Goal: Task Accomplishment & Management: Manage account settings

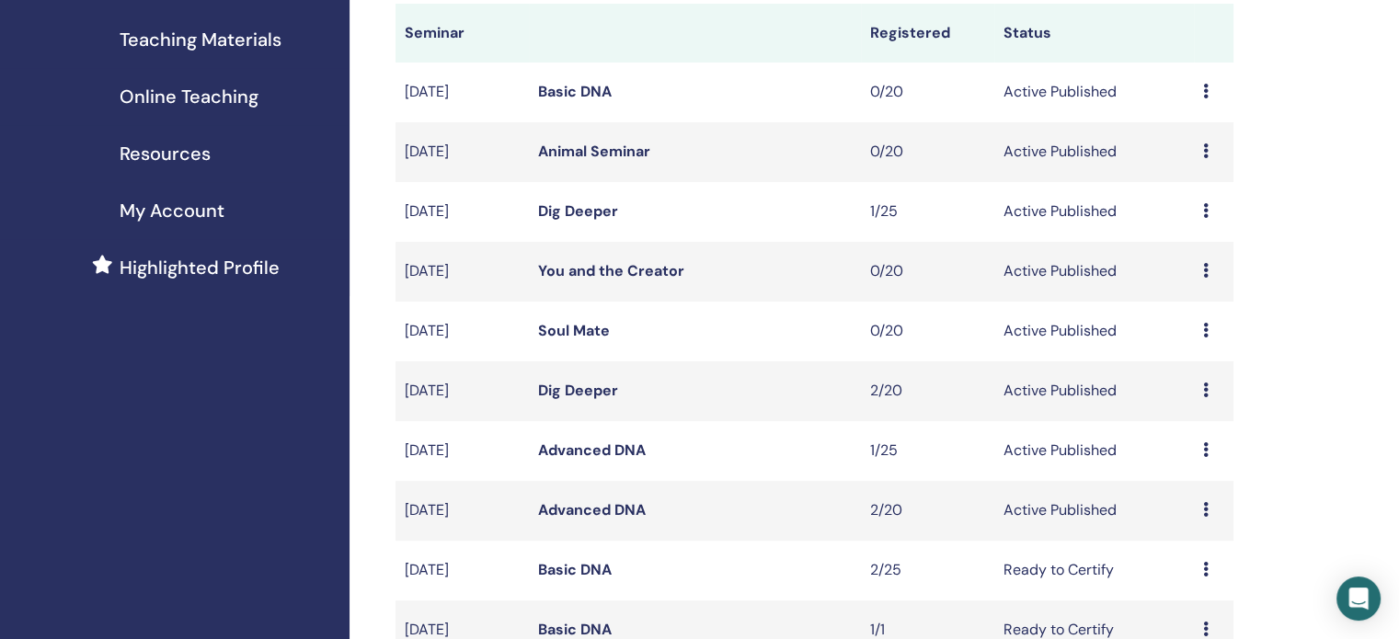
scroll to position [184, 0]
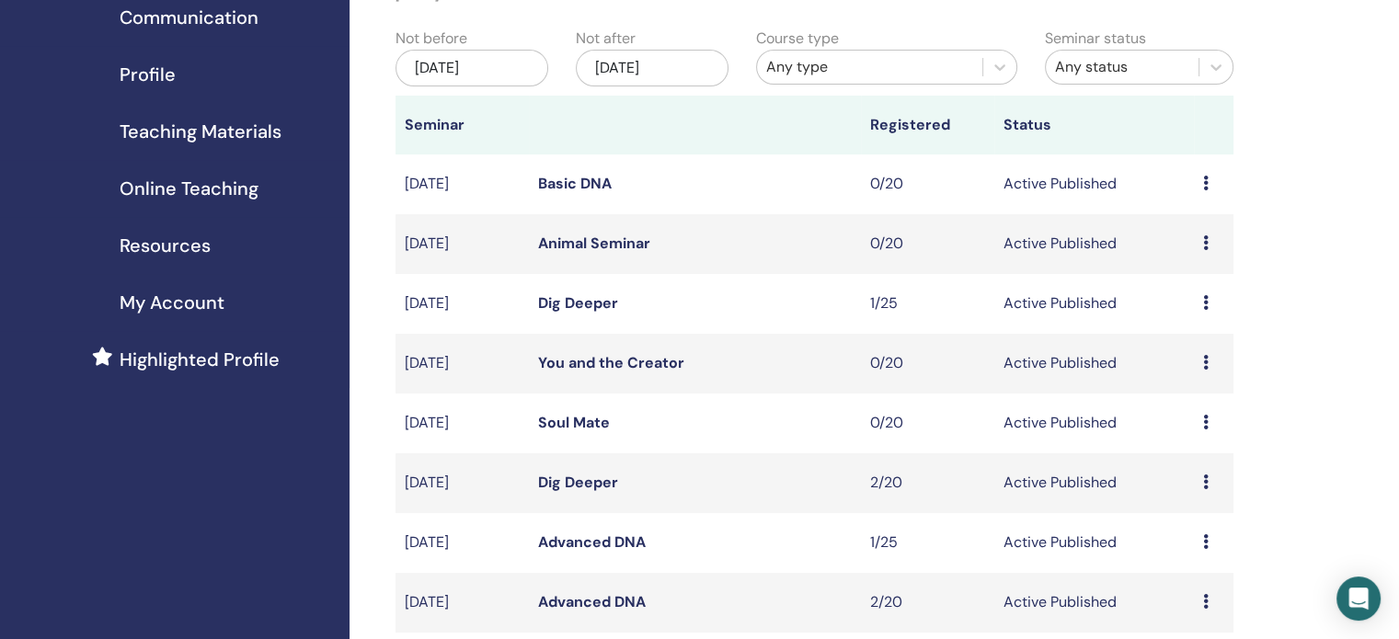
click at [573, 296] on link "Dig Deeper" at bounding box center [578, 302] width 80 height 19
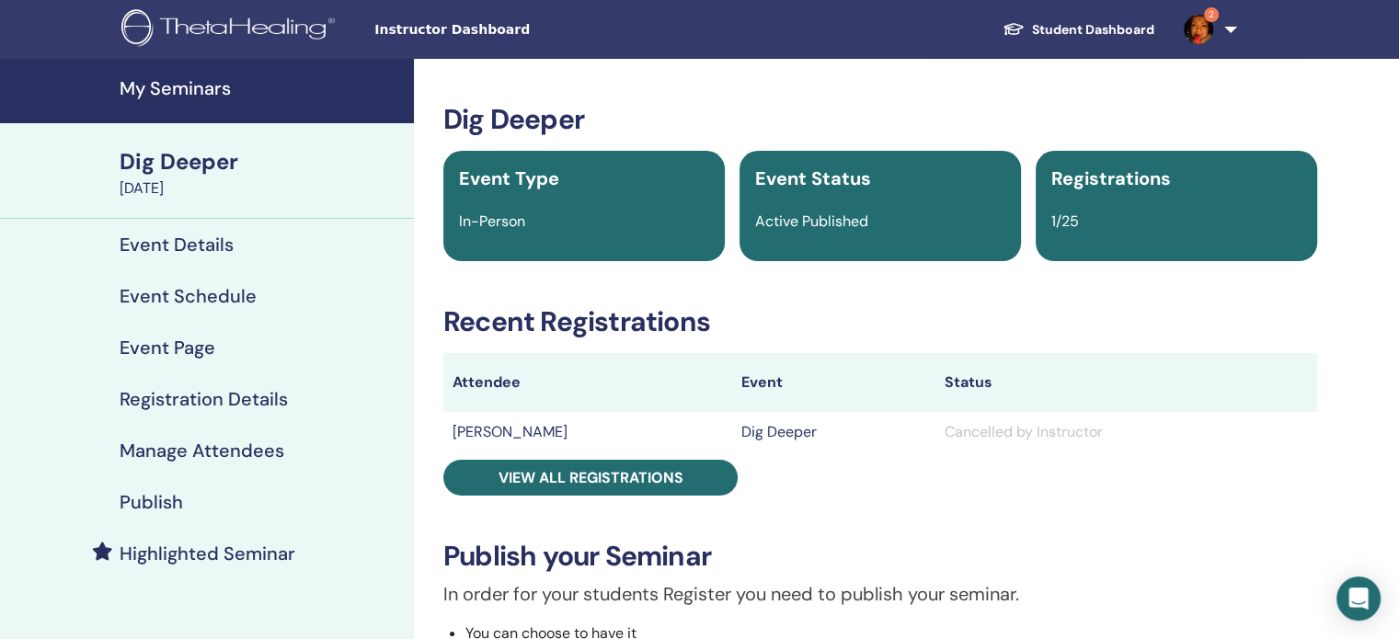
click at [176, 161] on div "Dig Deeper" at bounding box center [261, 161] width 283 height 31
click at [207, 81] on h4 "My Seminars" at bounding box center [261, 88] width 283 height 22
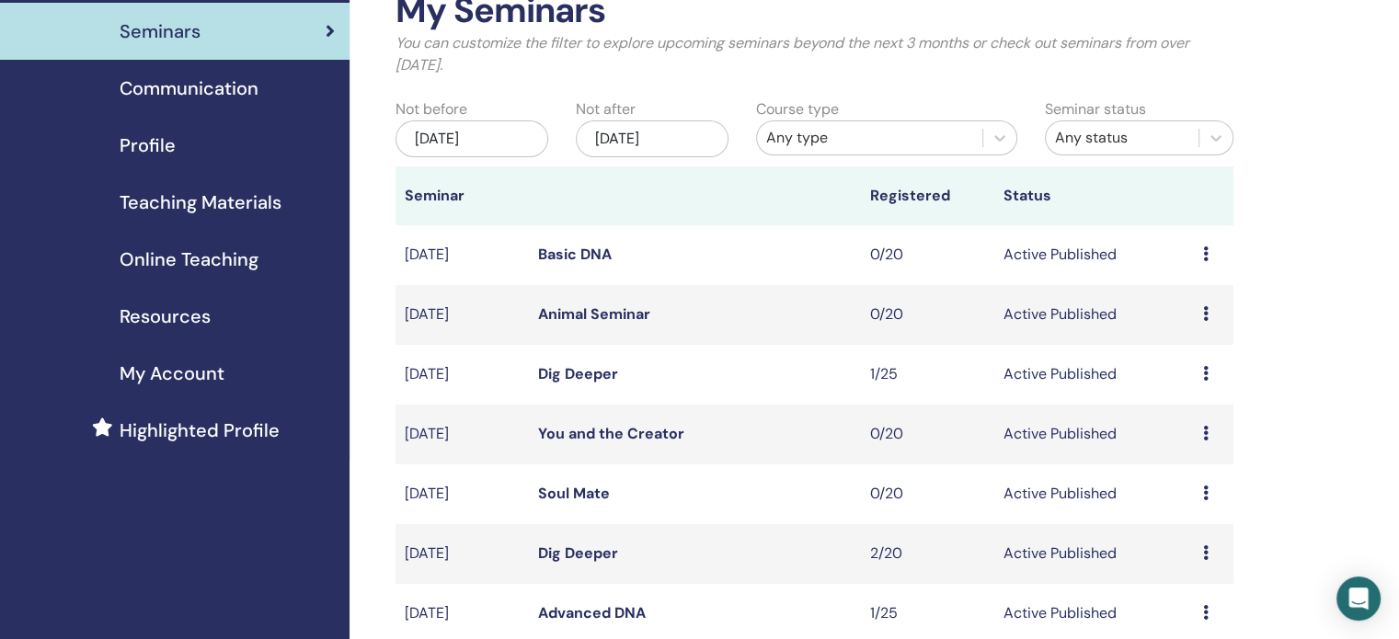
scroll to position [184, 0]
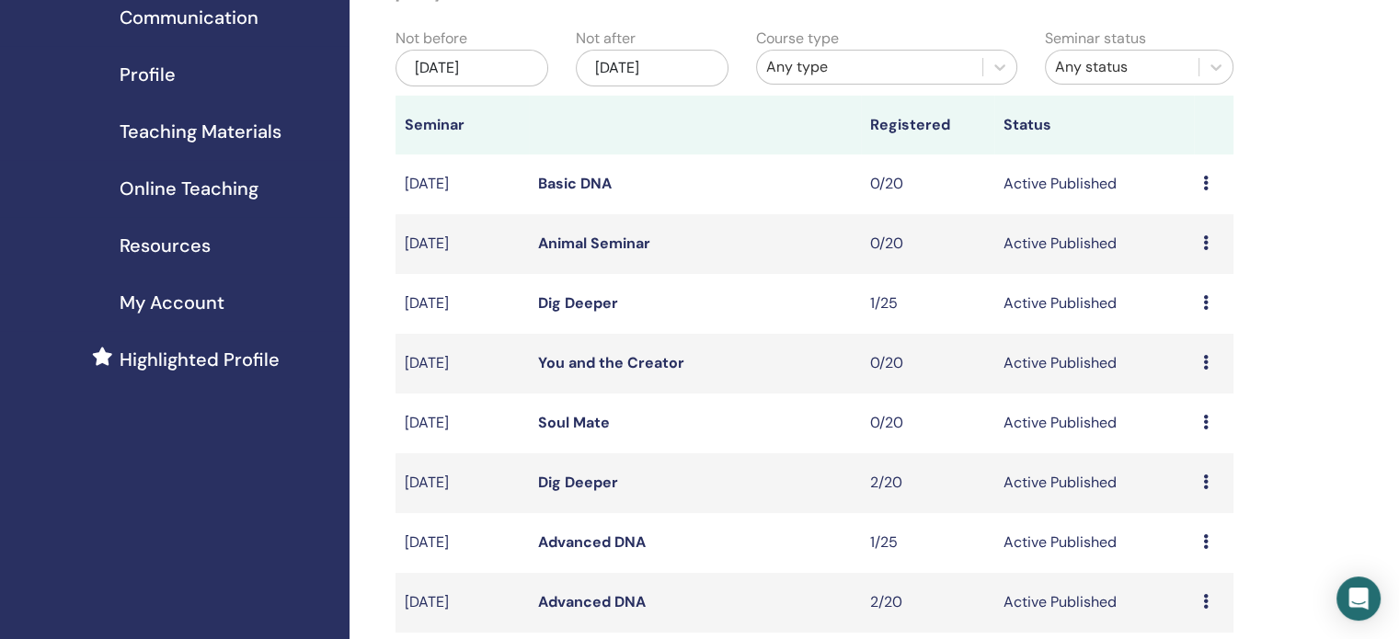
click at [578, 488] on link "Dig Deeper" at bounding box center [578, 482] width 80 height 19
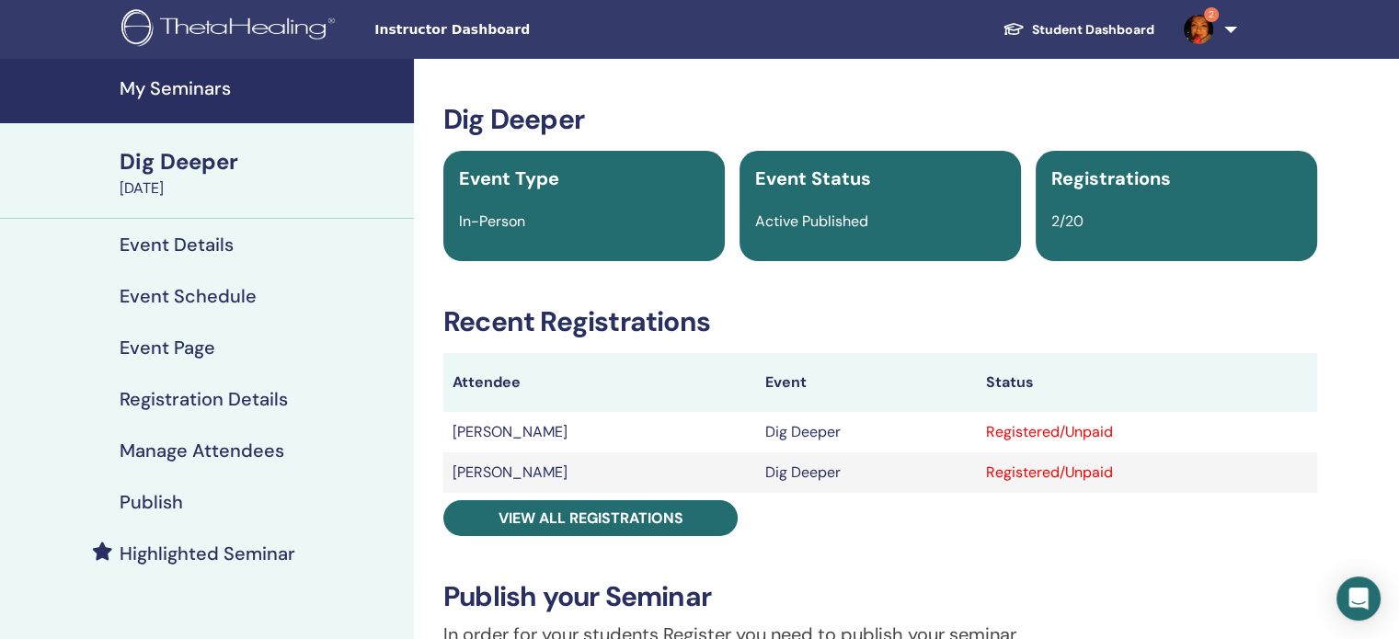
click at [158, 508] on h4 "Publish" at bounding box center [151, 502] width 63 height 22
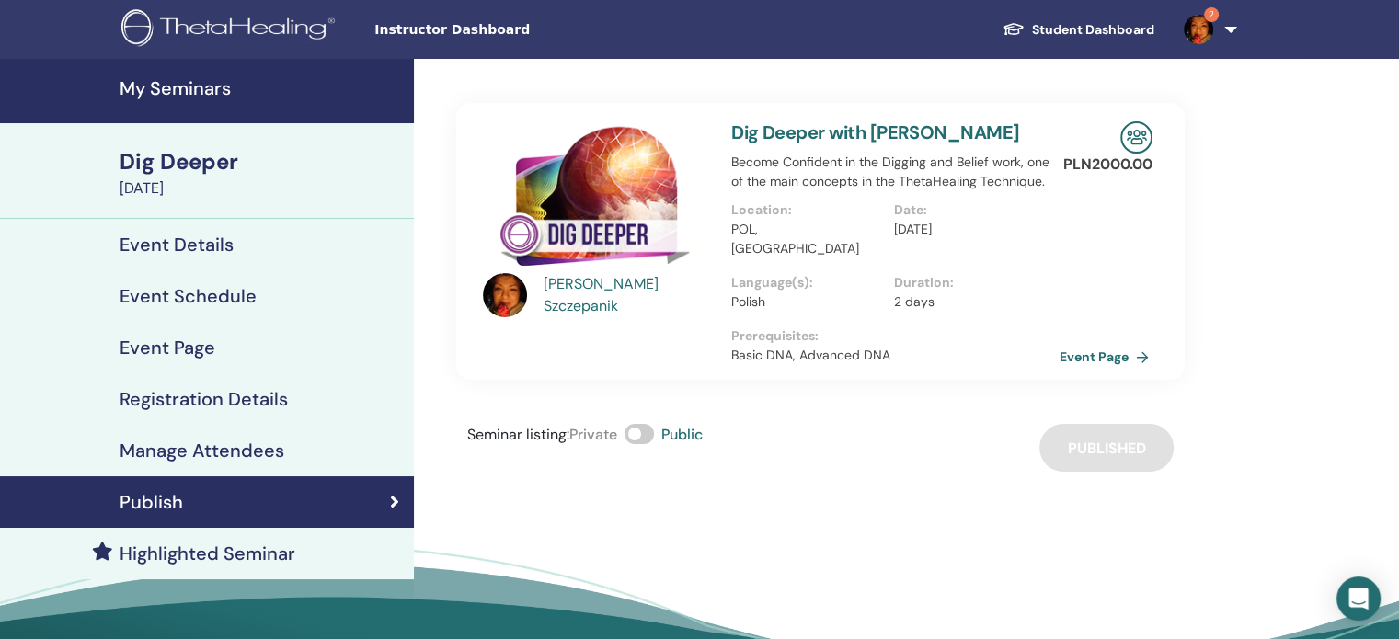
click at [1114, 343] on link "Event Page" at bounding box center [1108, 357] width 97 height 28
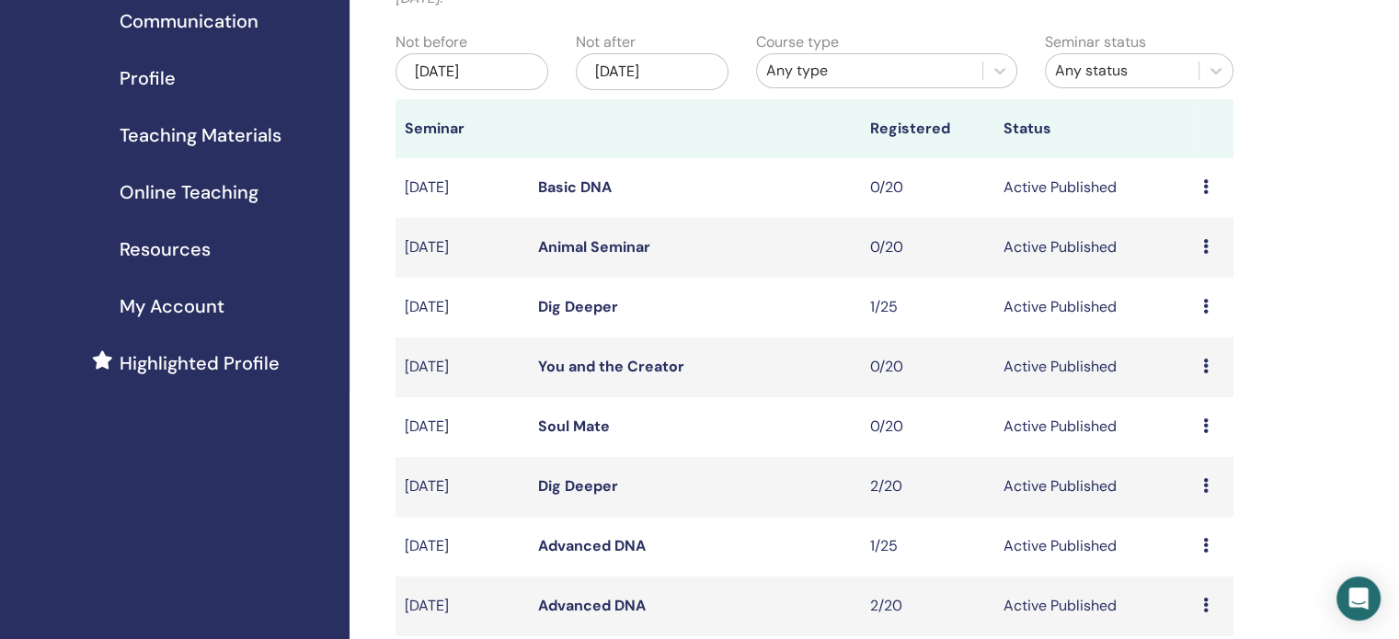
scroll to position [184, 0]
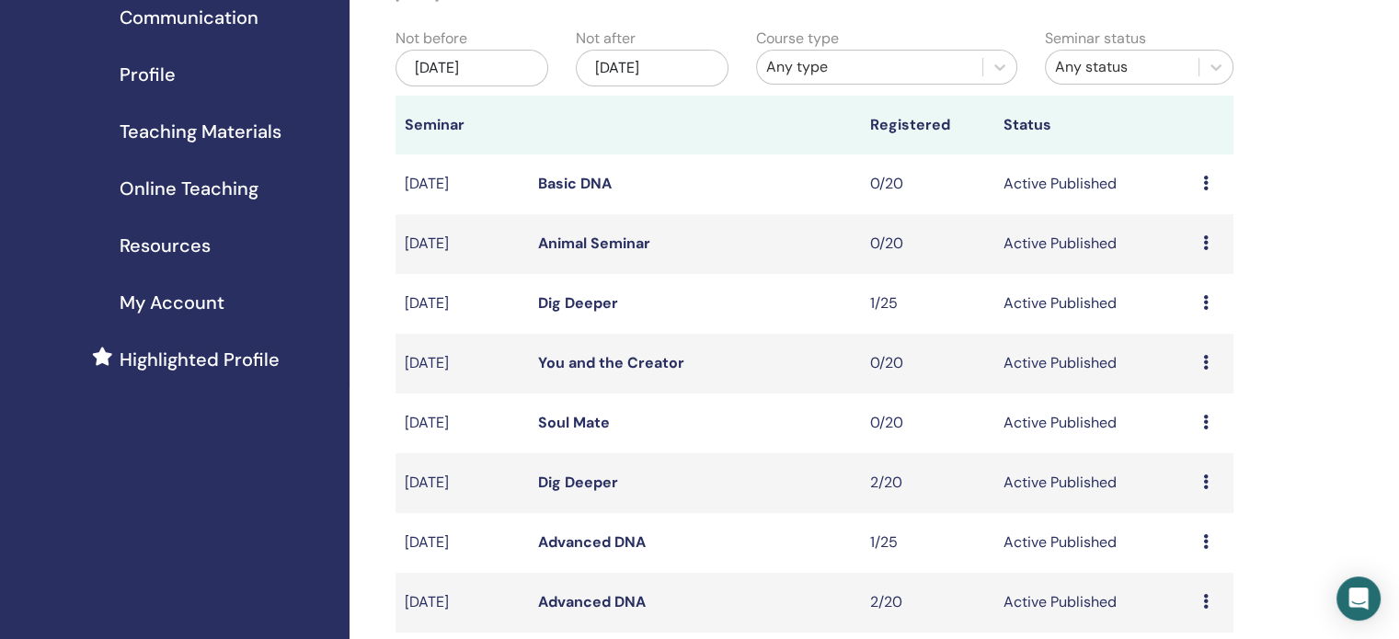
click at [580, 483] on link "Dig Deeper" at bounding box center [578, 482] width 80 height 19
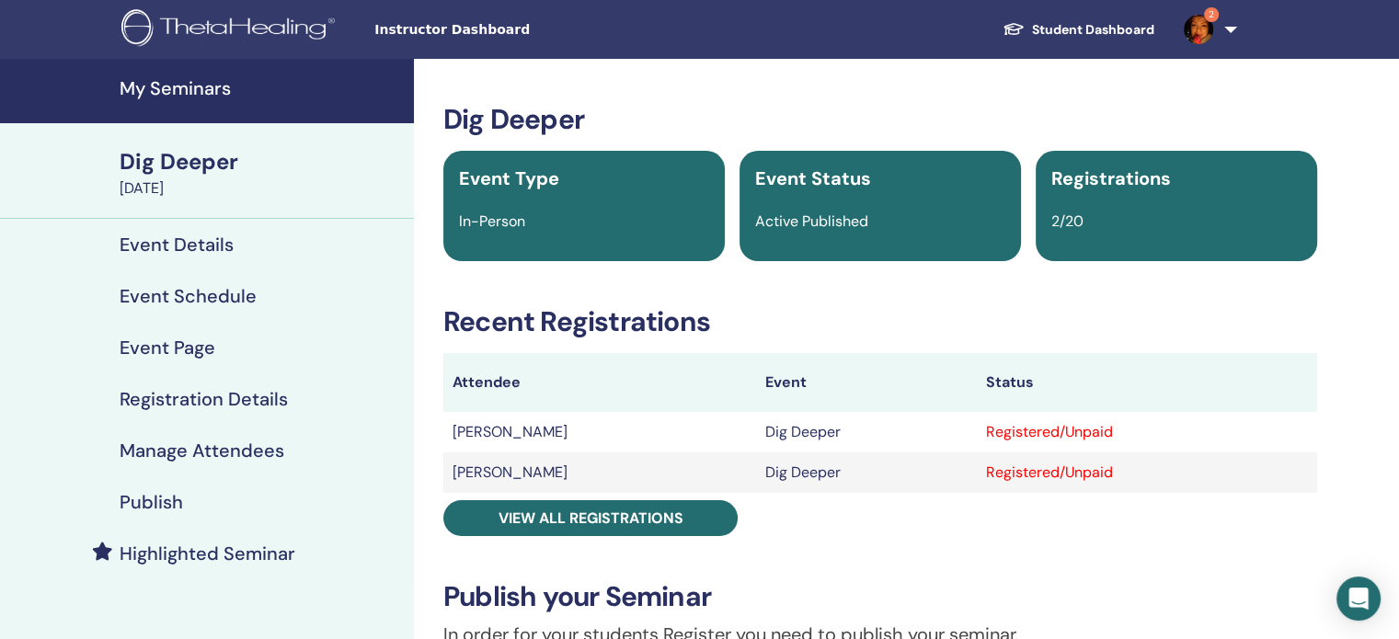
click at [145, 458] on h4 "Manage Attendees" at bounding box center [202, 451] width 165 height 22
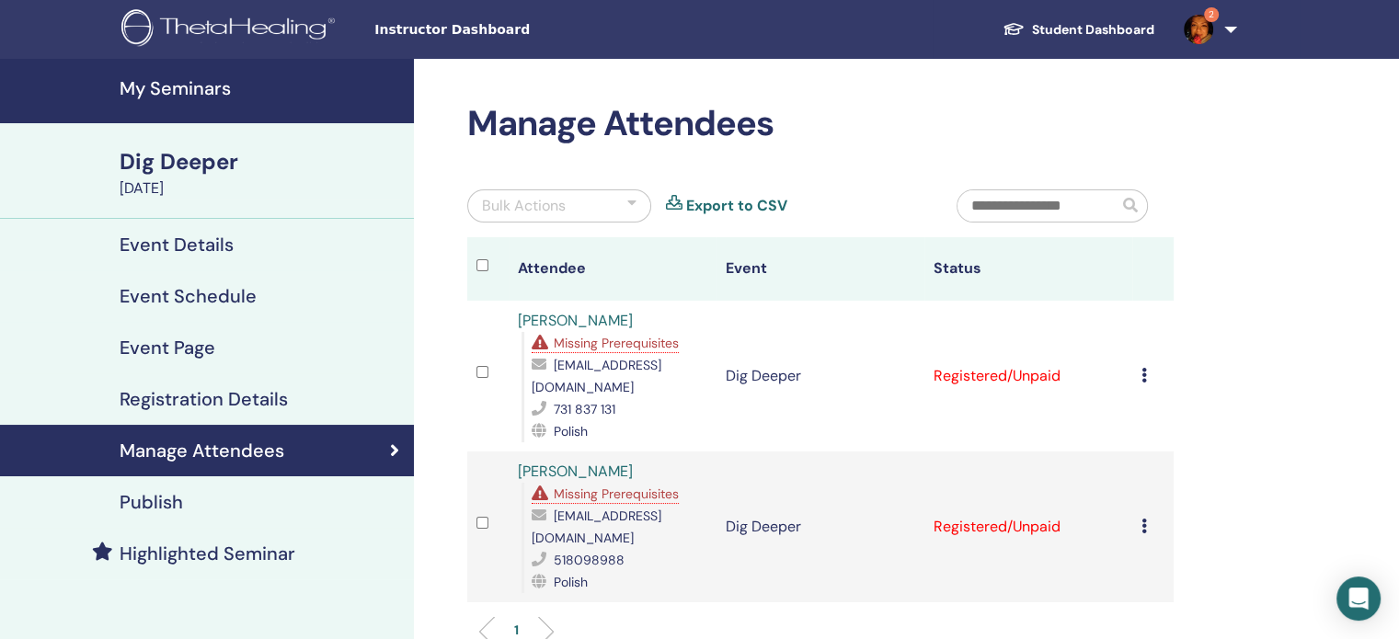
click at [640, 193] on div "Bulk Actions" at bounding box center [559, 205] width 184 height 33
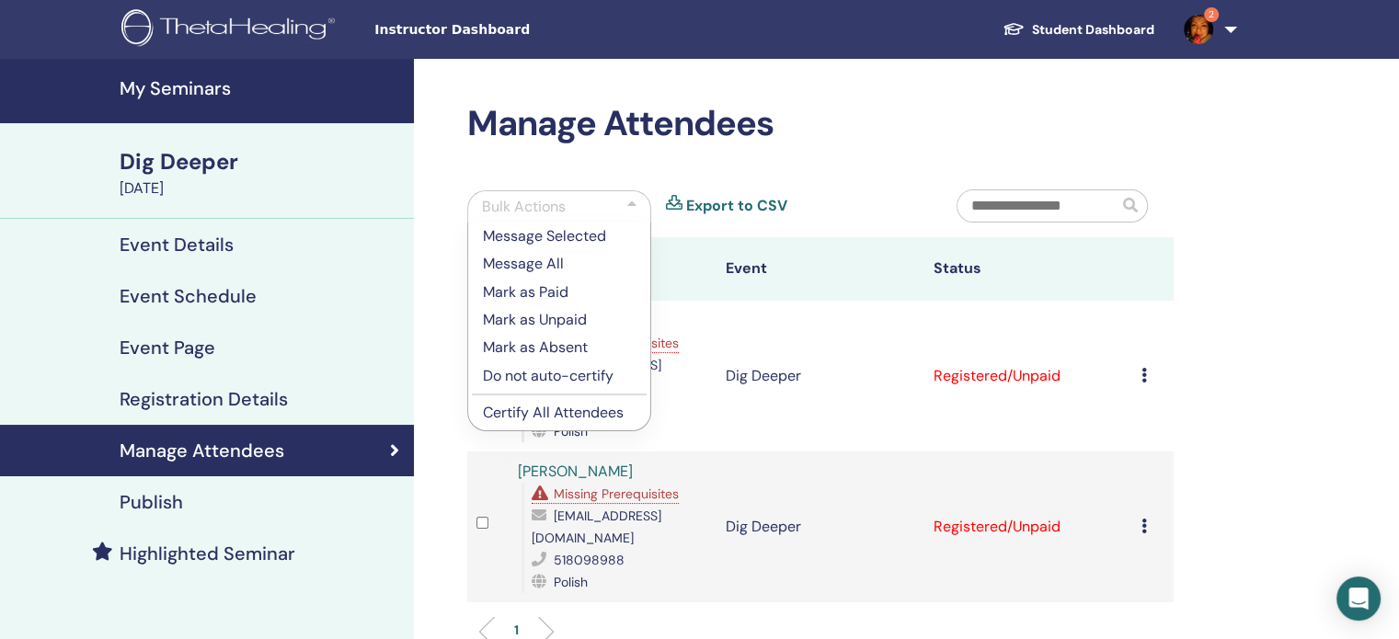
click at [543, 374] on p "Do not auto-certify" at bounding box center [559, 376] width 153 height 22
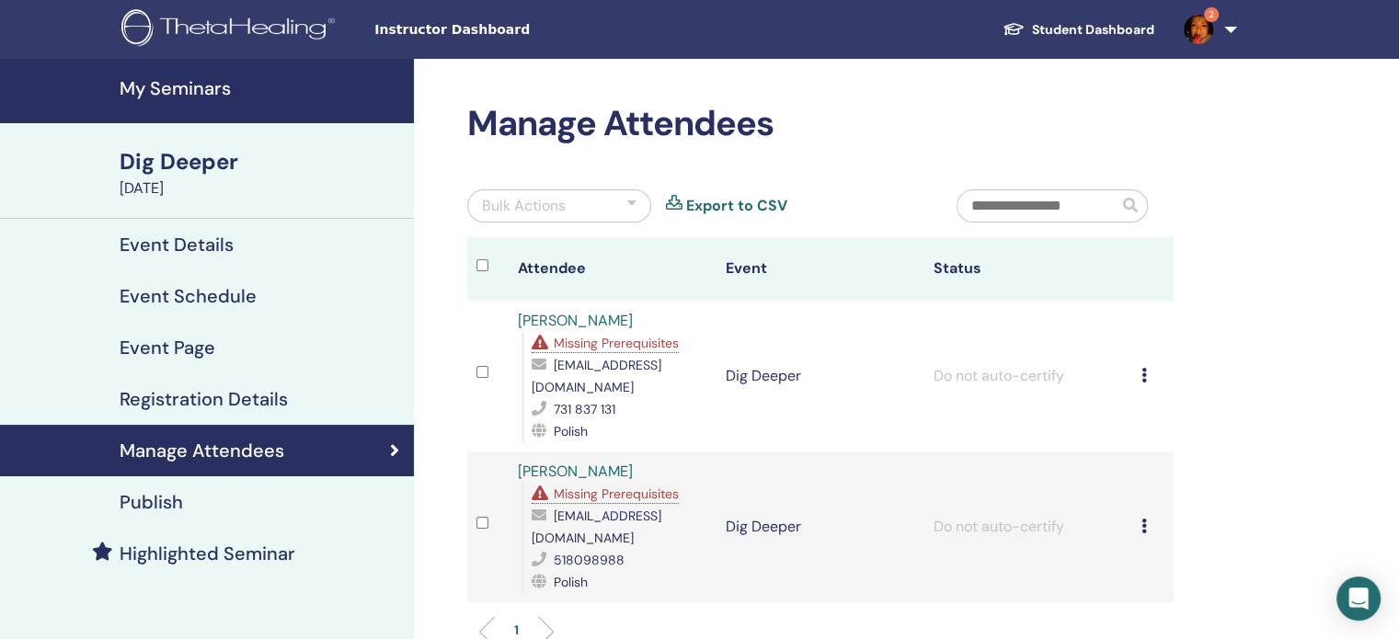
click at [184, 91] on h4 "My Seminars" at bounding box center [261, 88] width 283 height 22
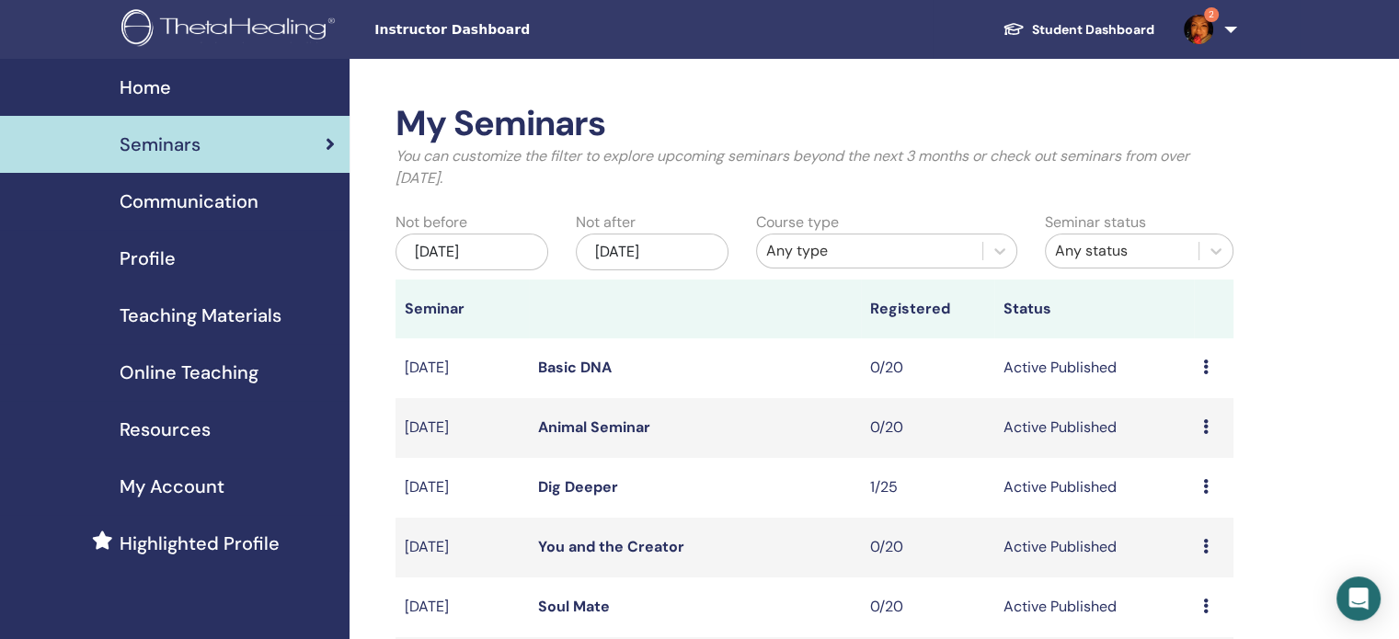
scroll to position [92, 0]
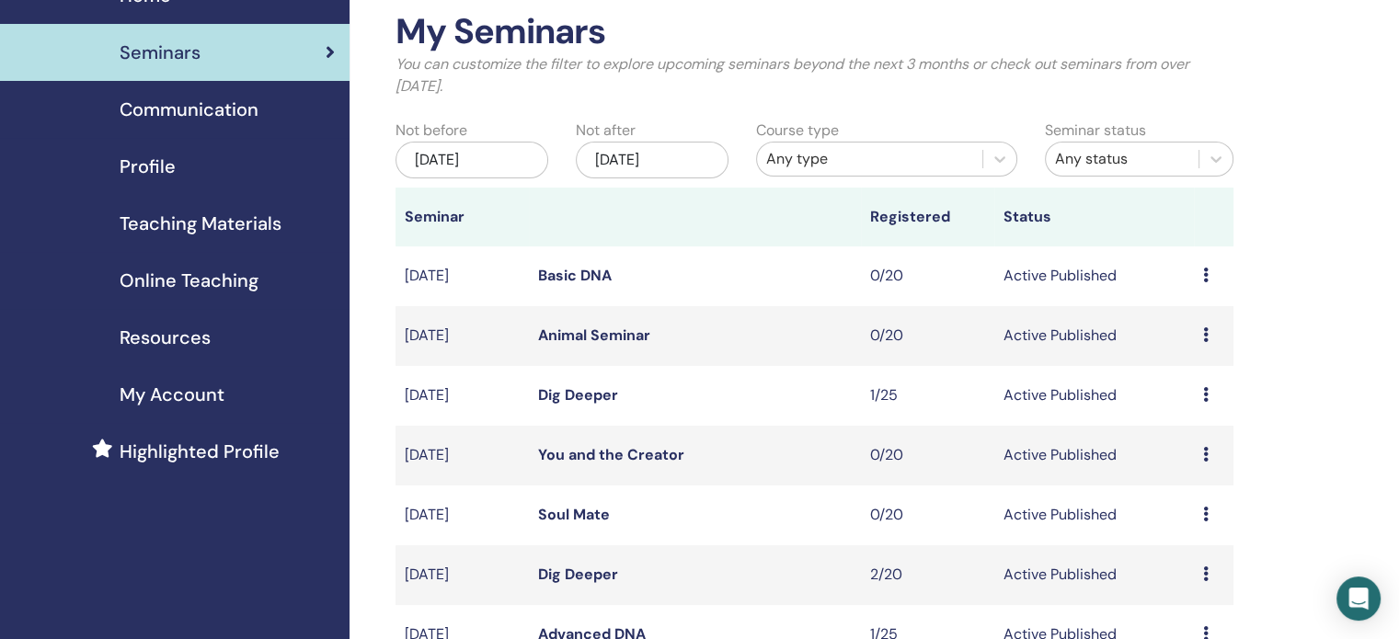
click at [570, 573] on link "Dig Deeper" at bounding box center [578, 574] width 80 height 19
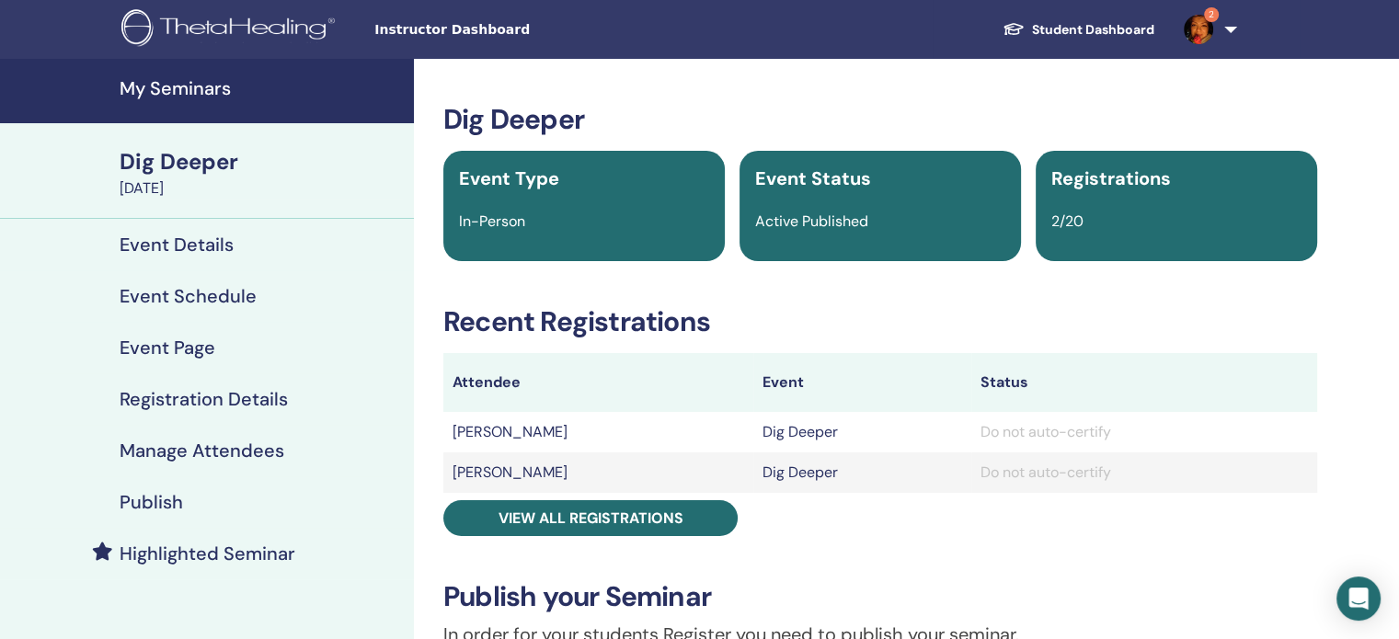
click at [149, 501] on h4 "Publish" at bounding box center [151, 502] width 63 height 22
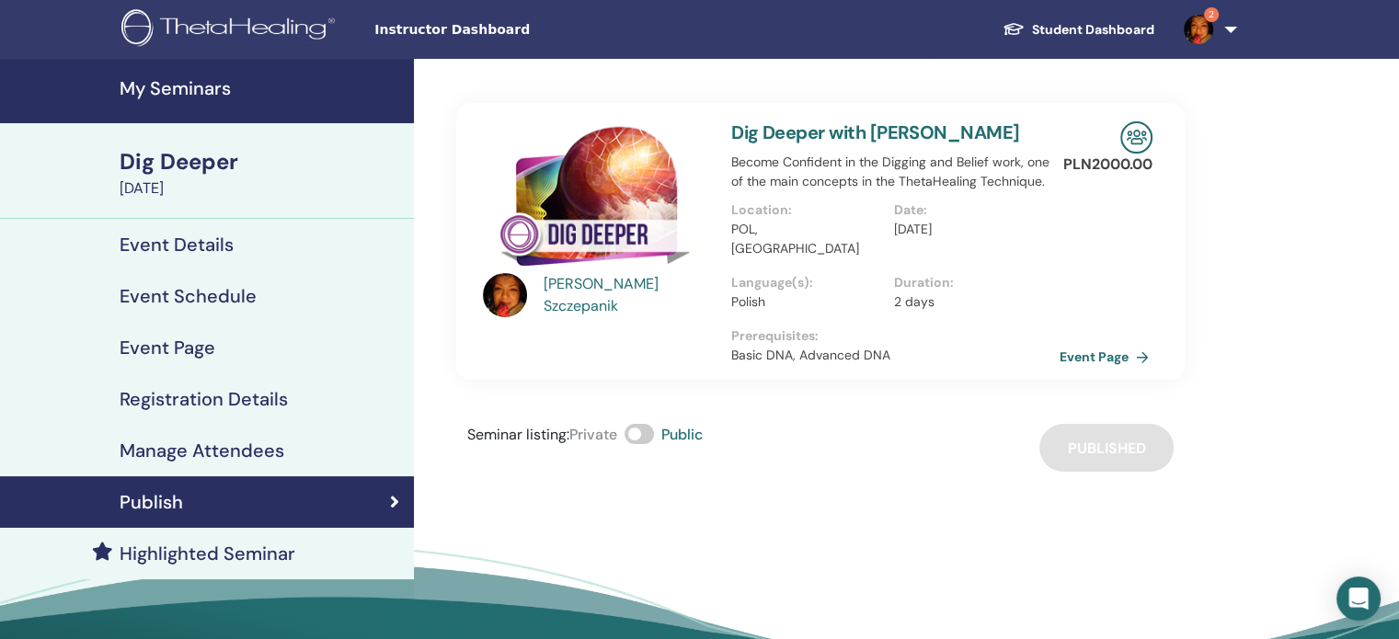
click at [1084, 343] on link "Event Page" at bounding box center [1108, 357] width 97 height 28
